Goal: Task Accomplishment & Management: Use online tool/utility

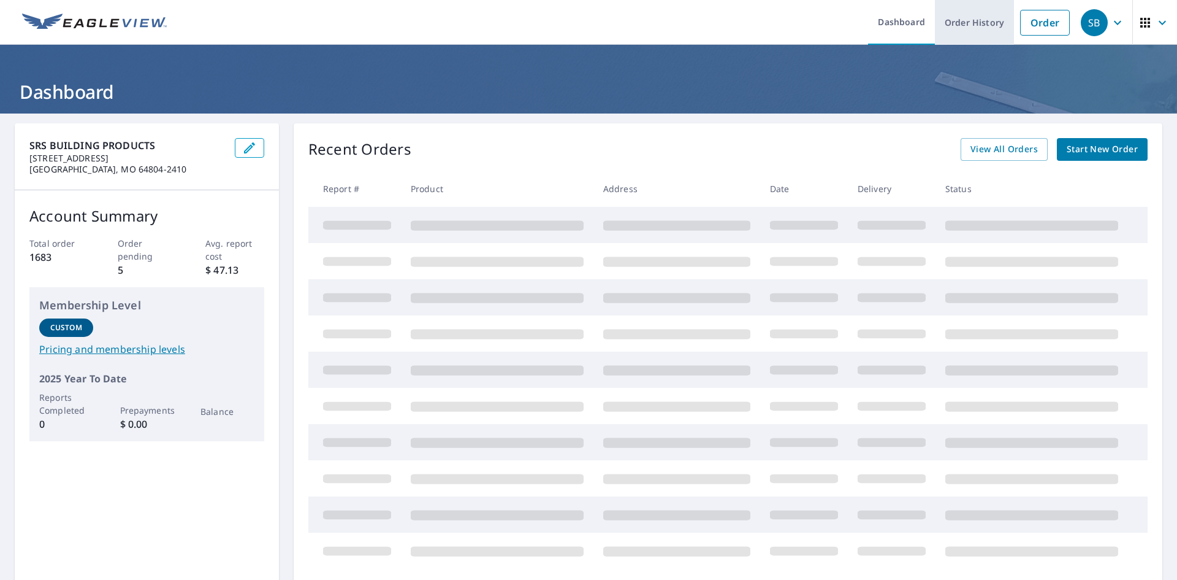
click at [977, 18] on link "Order History" at bounding box center [974, 22] width 79 height 45
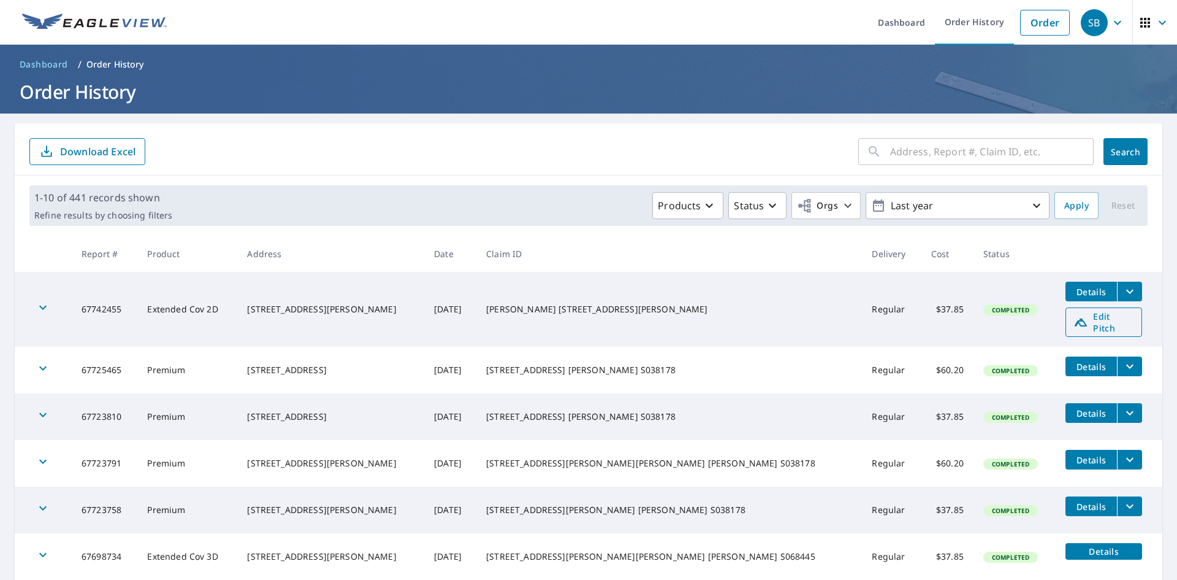
click at [1074, 318] on span "Edit Pitch" at bounding box center [1104, 321] width 61 height 23
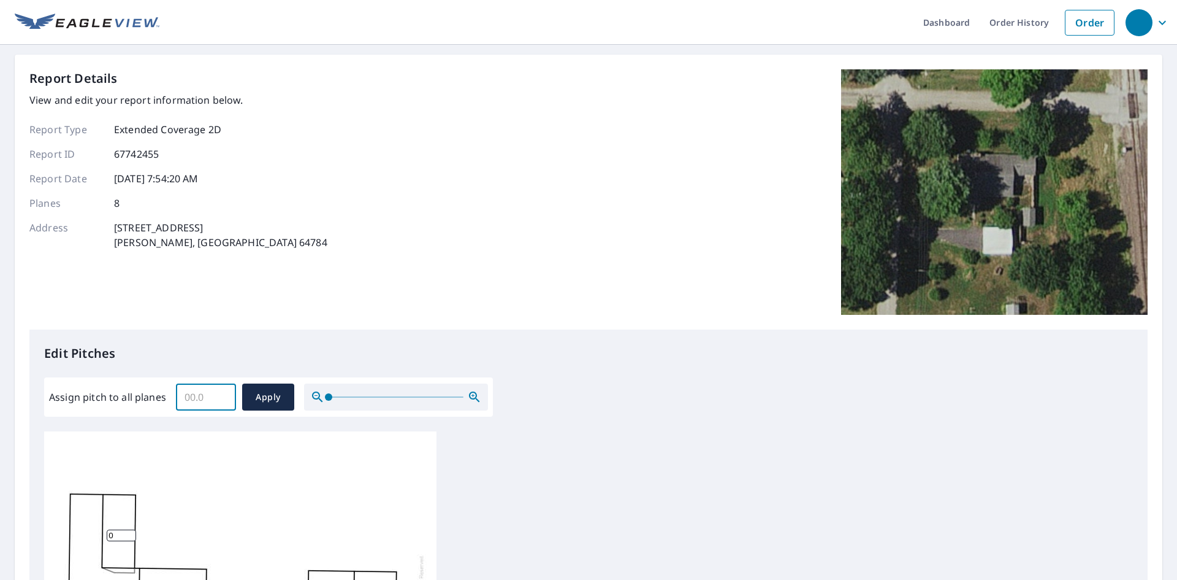
click at [189, 400] on input "Assign pitch to all planes" at bounding box center [206, 397] width 60 height 34
type input "4"
click at [252, 401] on span "Apply" at bounding box center [268, 396] width 33 height 15
type input "4"
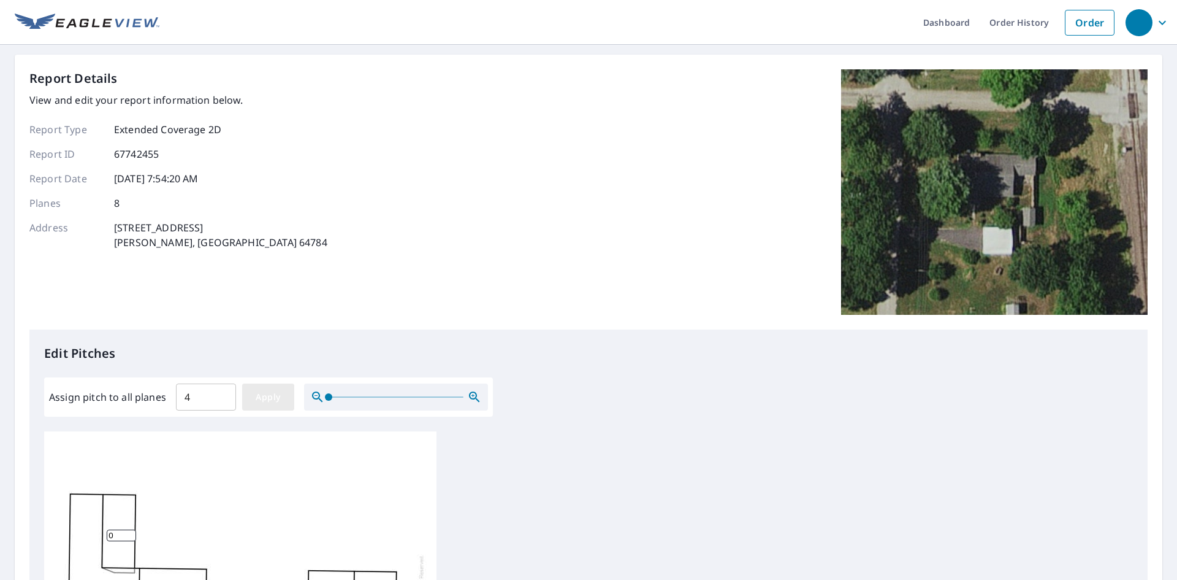
type input "4"
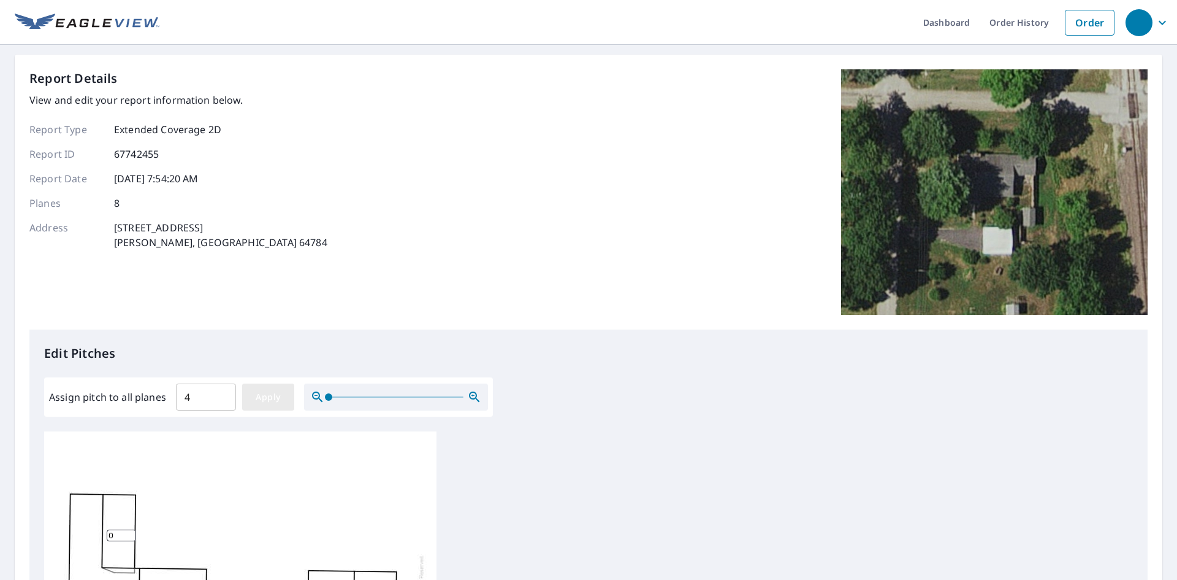
type input "4"
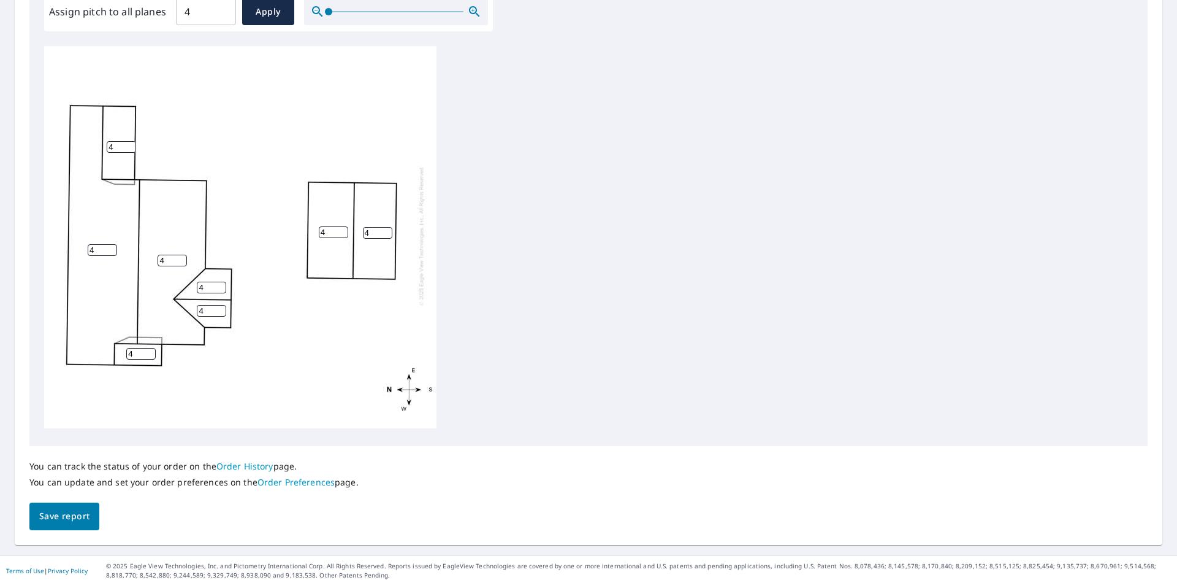
scroll to position [391, 0]
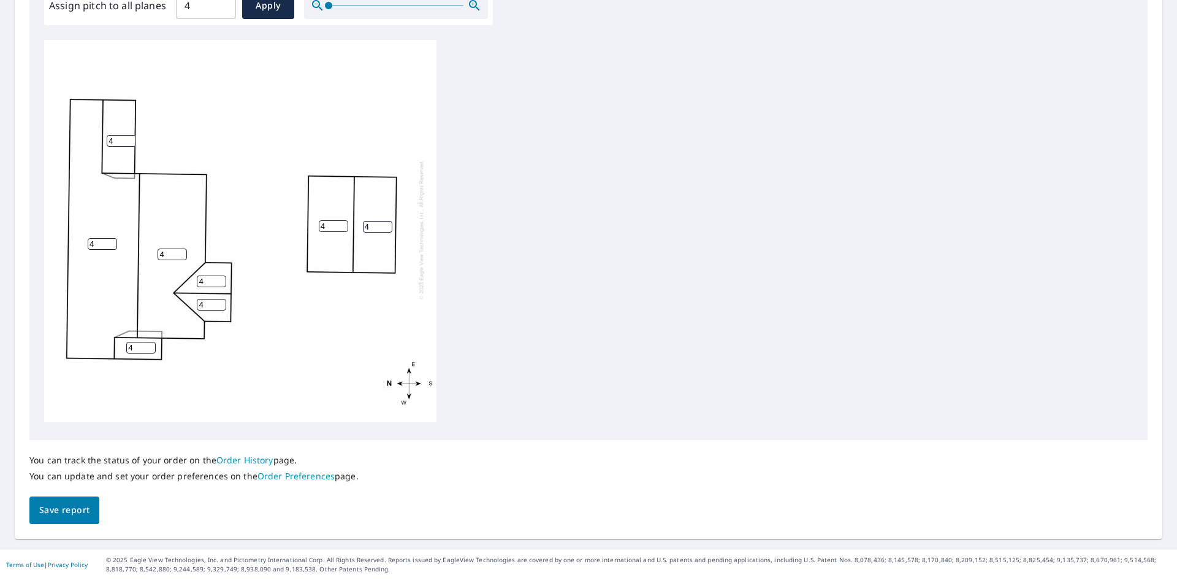
click at [90, 507] on button "Save report" at bounding box center [64, 510] width 70 height 28
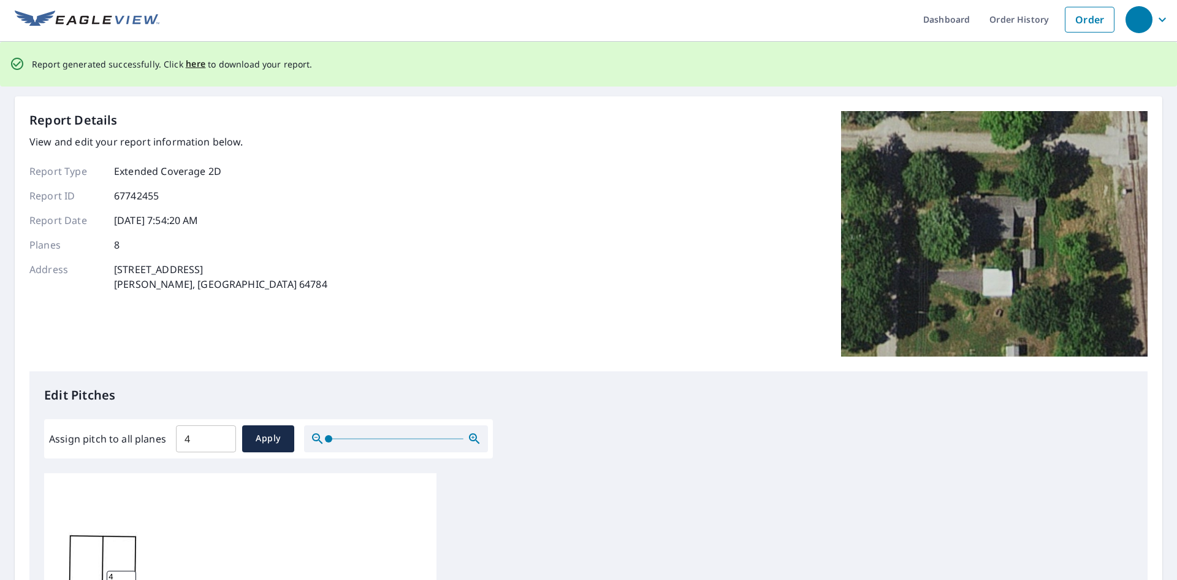
scroll to position [0, 0]
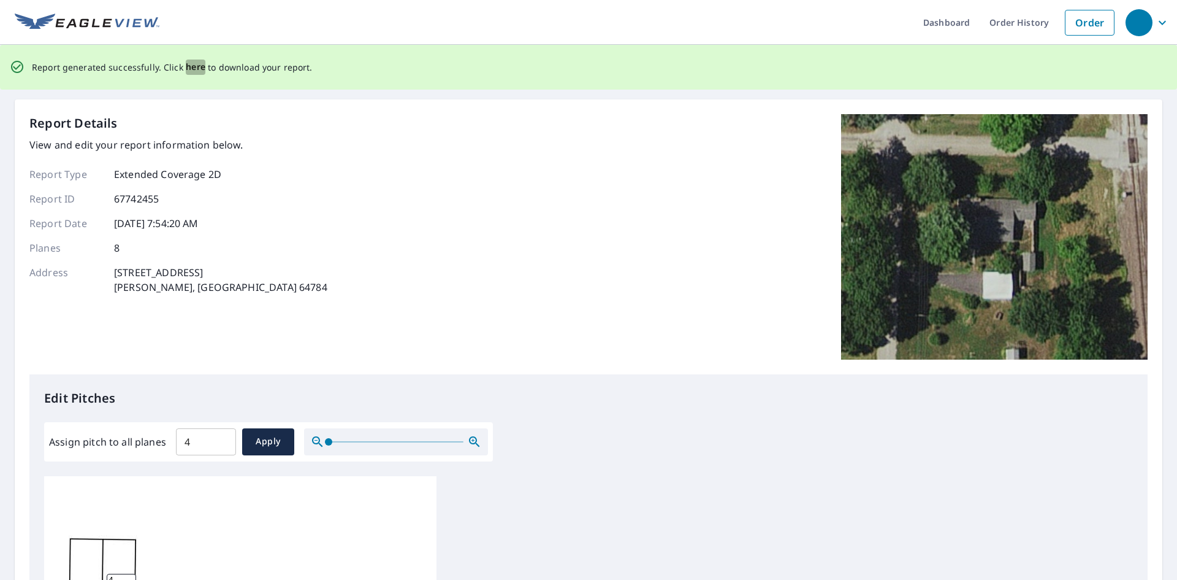
click at [186, 69] on span "here" at bounding box center [196, 66] width 20 height 15
